Goal: Transaction & Acquisition: Obtain resource

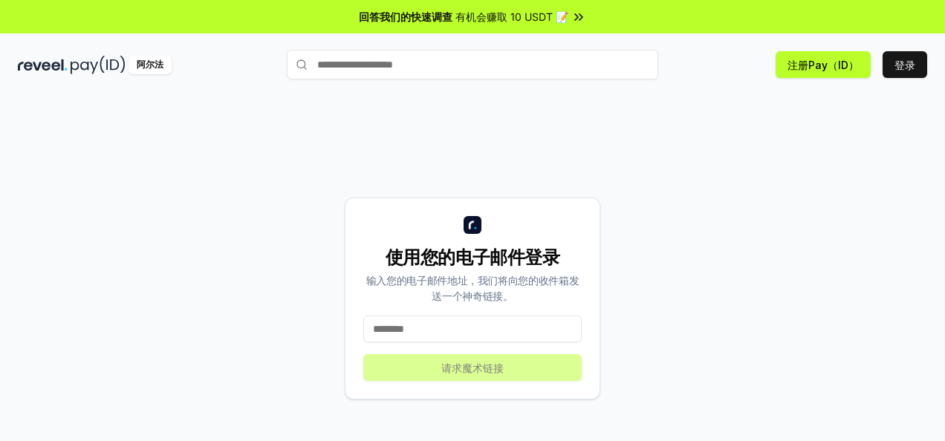
drag, startPoint x: 0, startPoint y: 0, endPoint x: 458, endPoint y: 334, distance: 566.6
click at [458, 334] on input at bounding box center [472, 329] width 218 height 27
type input "**********"
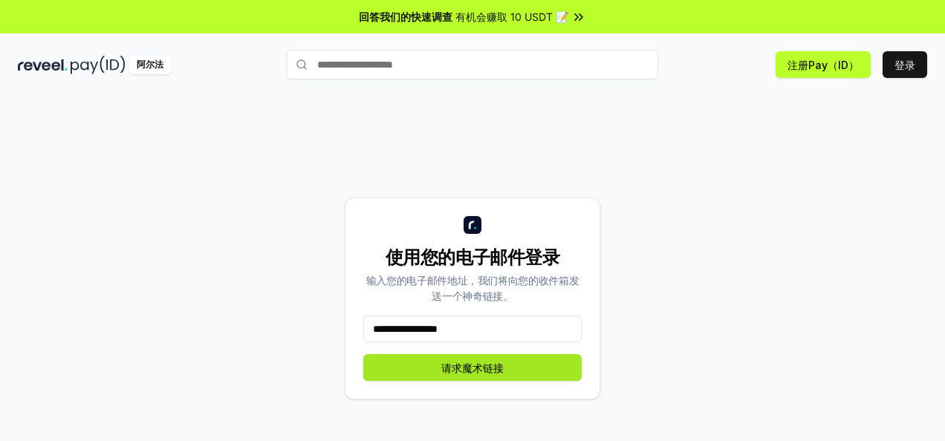
click at [462, 370] on button "请求魔术链接" at bounding box center [472, 367] width 218 height 27
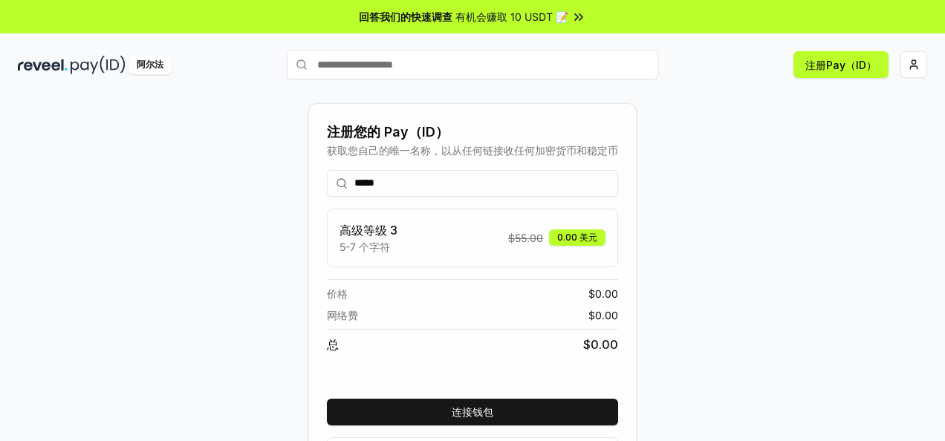
click at [354, 180] on input "*****" at bounding box center [472, 183] width 291 height 27
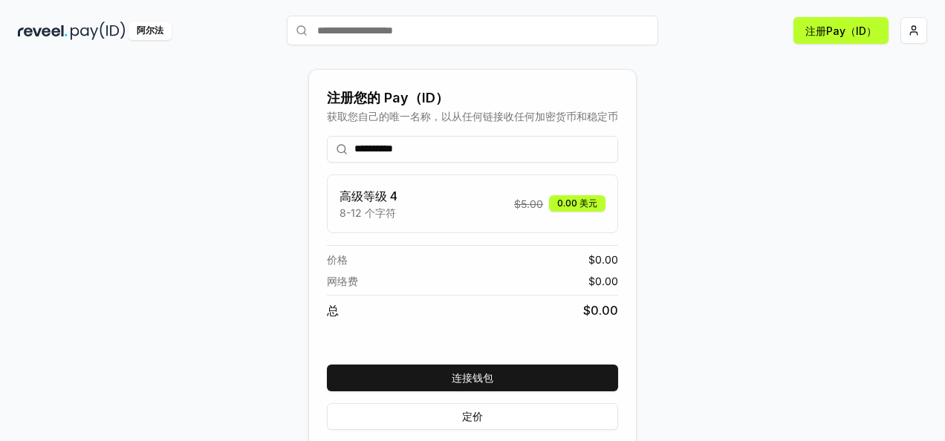
scroll to position [53, 0]
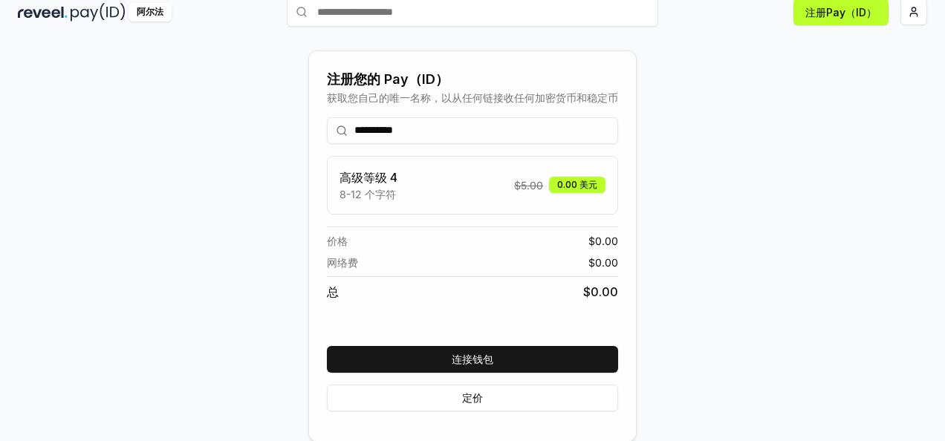
drag, startPoint x: 423, startPoint y: 128, endPoint x: 343, endPoint y: 128, distance: 80.2
click at [343, 128] on div "**********" at bounding box center [472, 130] width 291 height 27
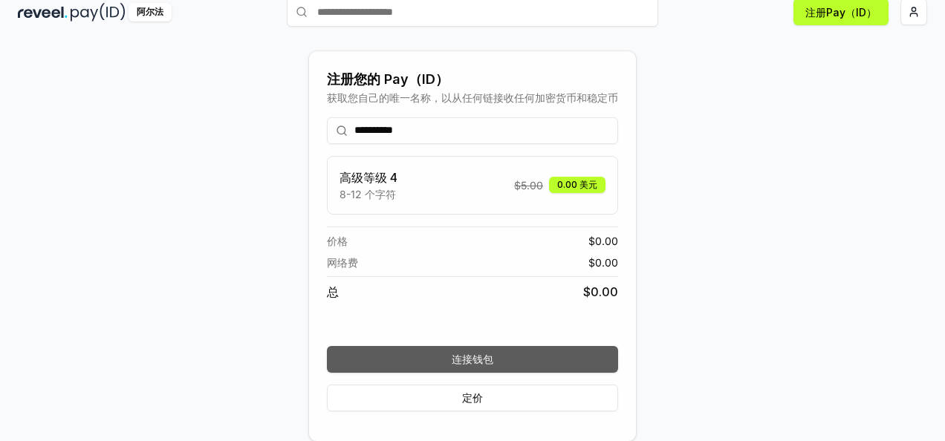
type input "**********"
click at [495, 353] on button "连接钱包" at bounding box center [472, 359] width 291 height 27
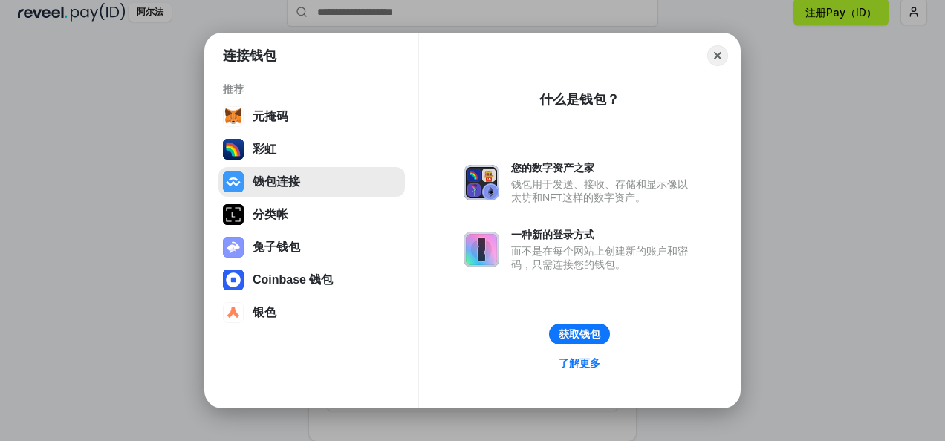
click at [277, 181] on button "钱包连接" at bounding box center [311, 182] width 186 height 30
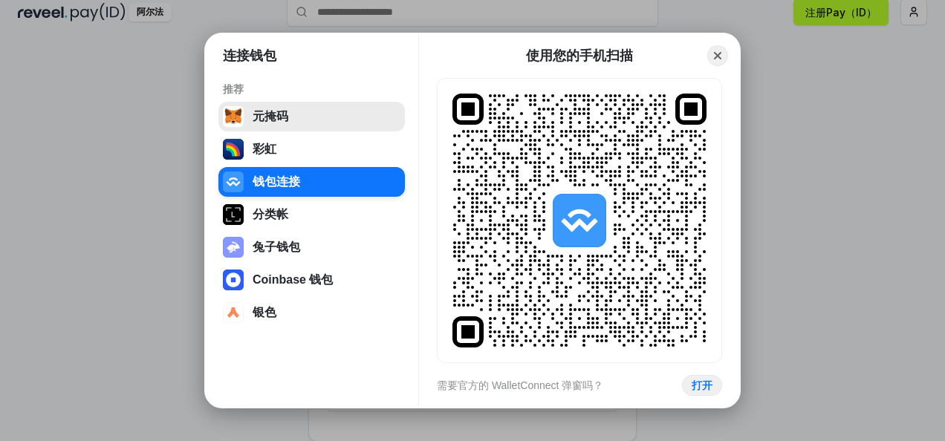
click at [281, 117] on button "元掩码" at bounding box center [311, 117] width 186 height 30
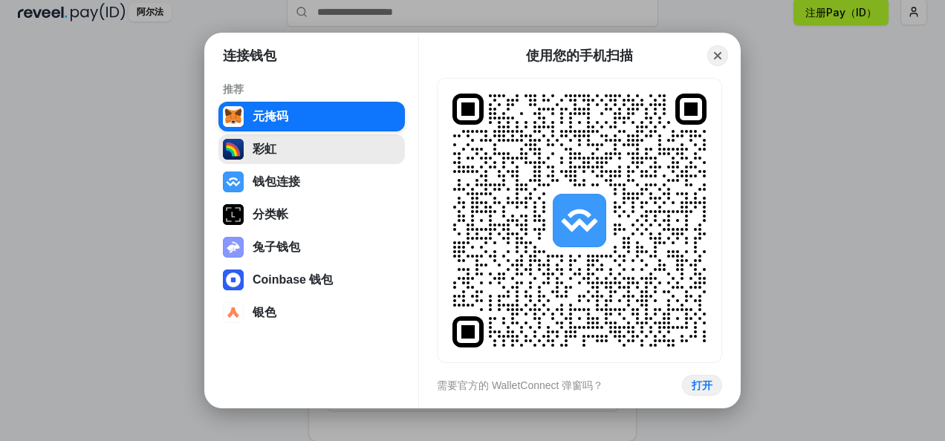
click at [275, 143] on button "彩虹" at bounding box center [311, 149] width 186 height 30
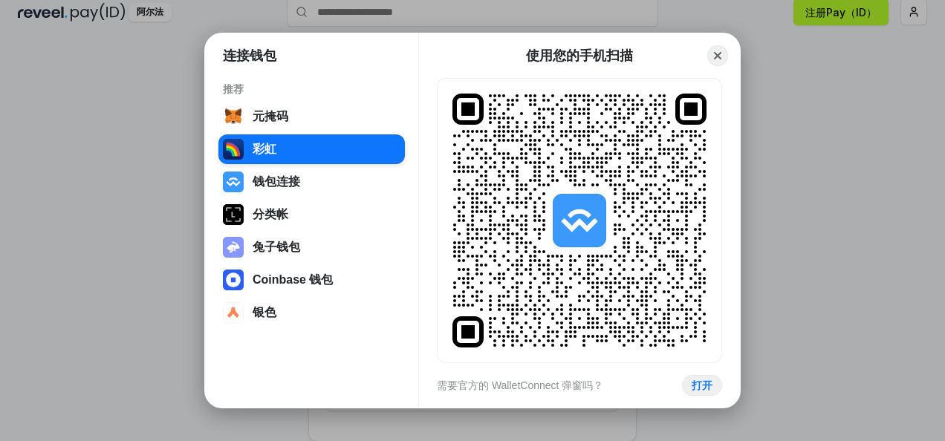
click at [272, 184] on button "钱包连接" at bounding box center [311, 182] width 186 height 30
click at [273, 230] on div "元掩码 彩虹 钱包连接 分类帐 兔子钱包 Coinbase 钱包 银色" at bounding box center [311, 215] width 186 height 226
click at [276, 278] on button "Coinbase 钱包" at bounding box center [311, 280] width 186 height 30
click at [270, 312] on button "银色" at bounding box center [311, 313] width 186 height 30
click at [295, 276] on button "Coinbase 钱包" at bounding box center [311, 280] width 186 height 30
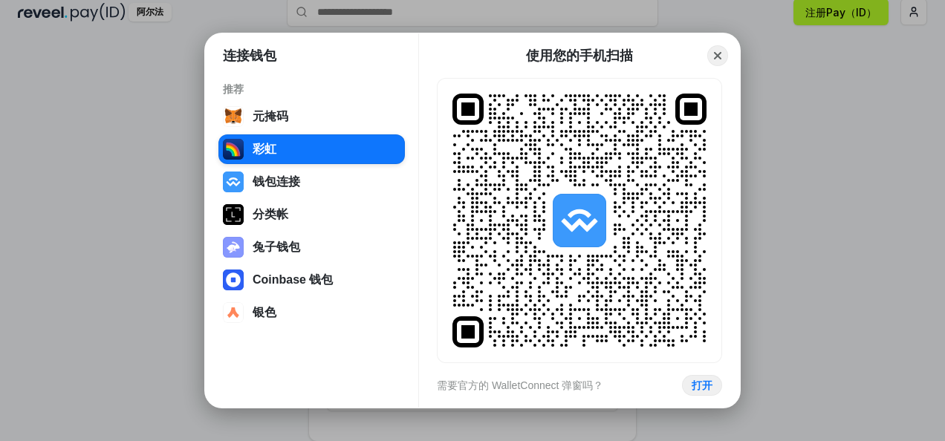
click at [280, 252] on button "兔子钱包" at bounding box center [311, 247] width 186 height 30
click at [275, 177] on button "钱包连接" at bounding box center [311, 182] width 186 height 30
click at [275, 120] on button "元掩码" at bounding box center [311, 117] width 186 height 30
click at [715, 53] on button "关闭" at bounding box center [717, 55] width 21 height 21
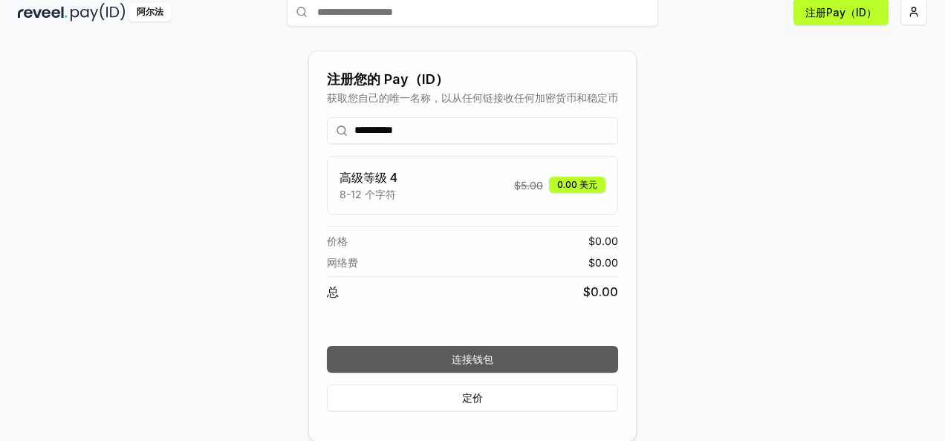
click at [472, 359] on button "连接钱包" at bounding box center [472, 359] width 291 height 27
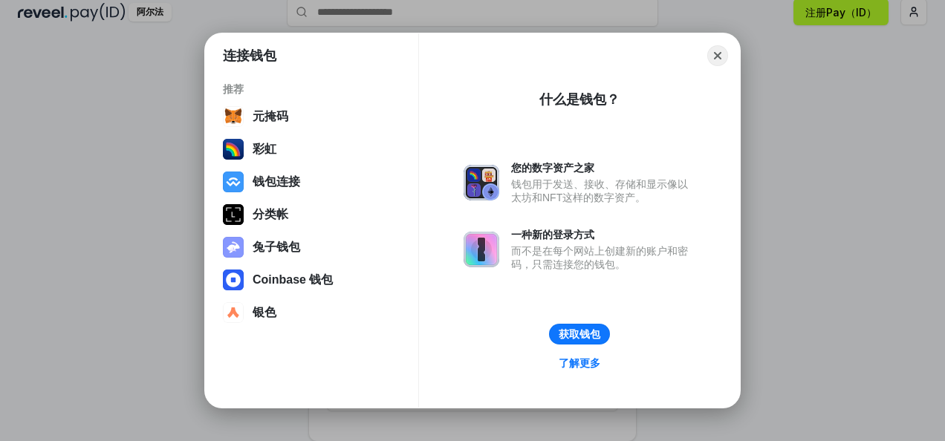
click at [533, 247] on div "而不是在每个网站上创建新的账户和密码，只需连接您的钱包。" at bounding box center [603, 257] width 184 height 27
click at [578, 334] on button "获取钱包" at bounding box center [579, 335] width 62 height 22
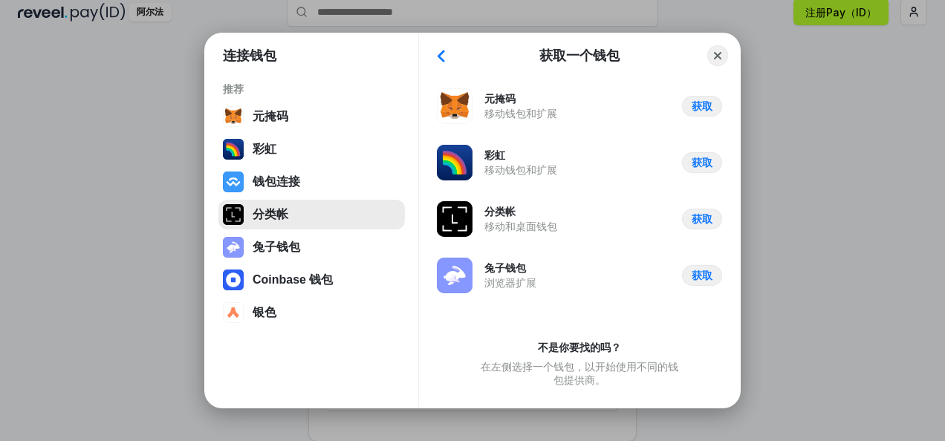
click at [287, 211] on button "分类帐" at bounding box center [311, 215] width 186 height 30
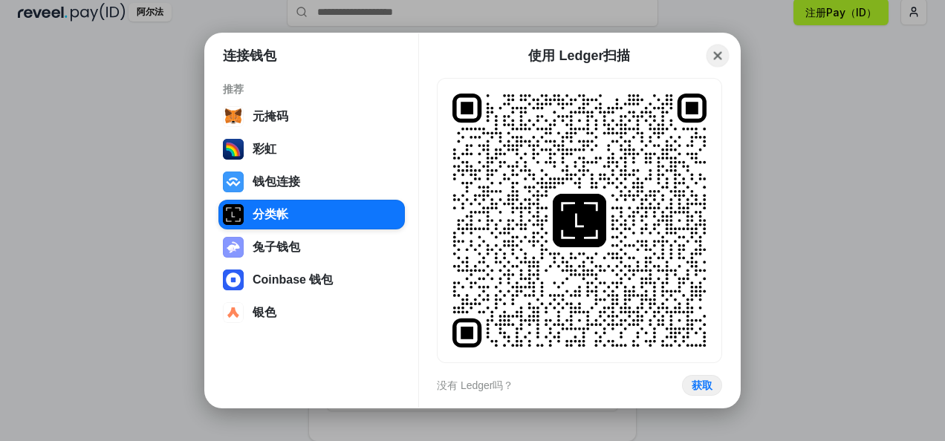
click at [713, 58] on button "关闭" at bounding box center [717, 56] width 23 height 23
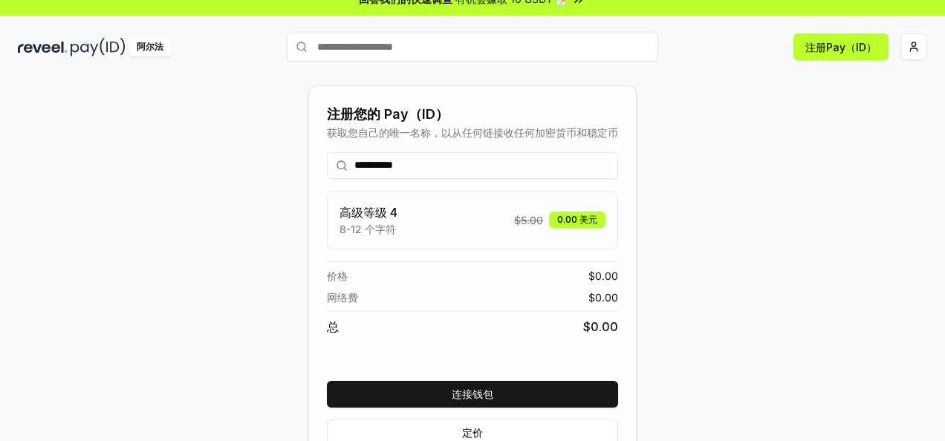
scroll to position [0, 0]
